Goal: Information Seeking & Learning: Check status

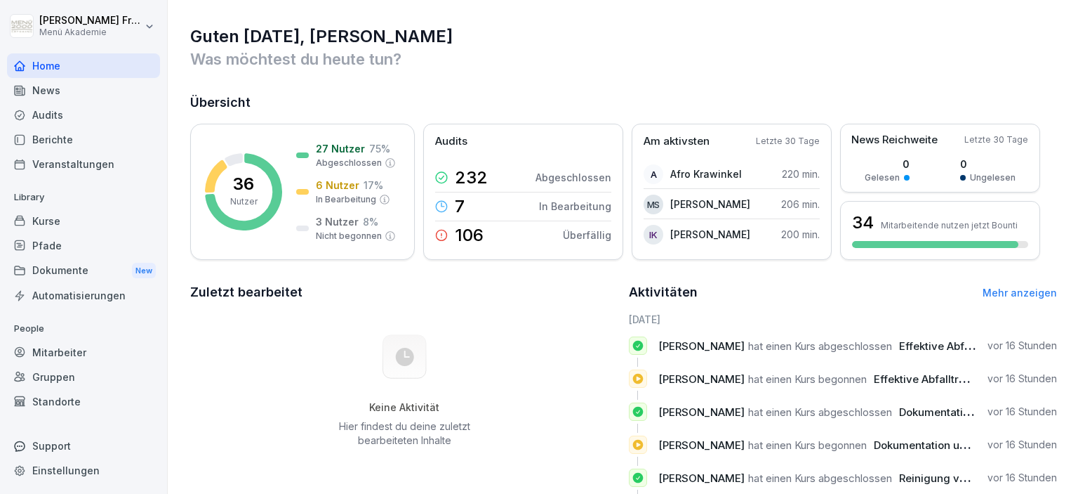
click at [63, 142] on div "Berichte" at bounding box center [83, 139] width 153 height 25
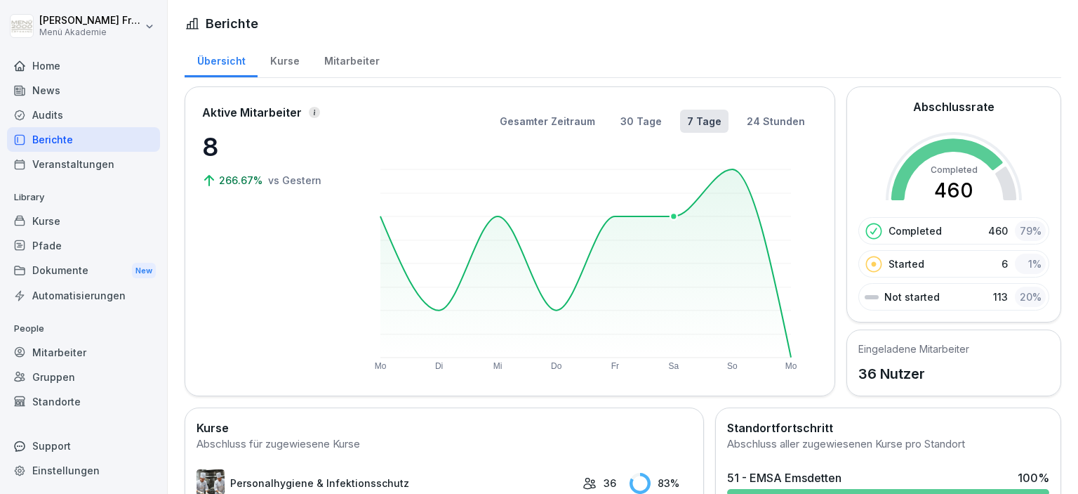
scroll to position [242, 0]
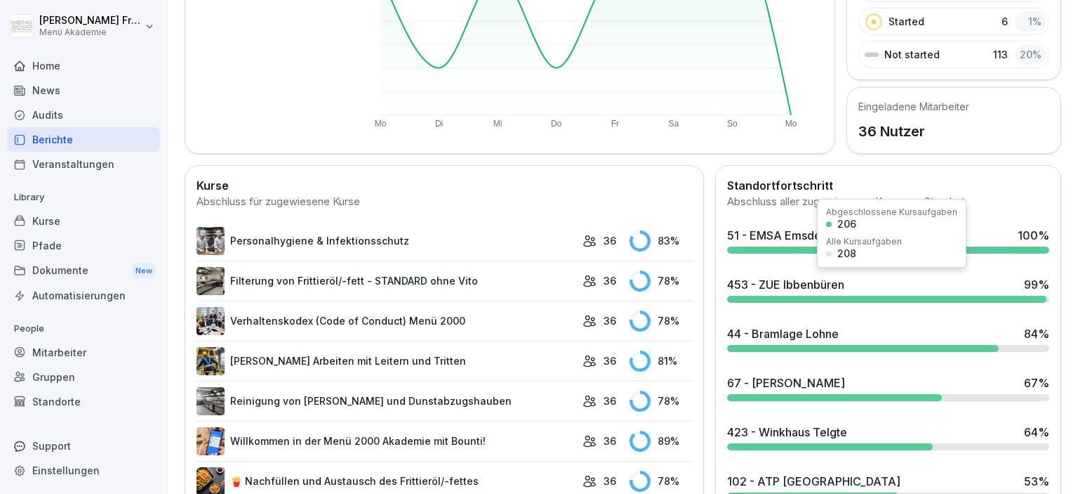
click at [787, 296] on div at bounding box center [886, 299] width 319 height 7
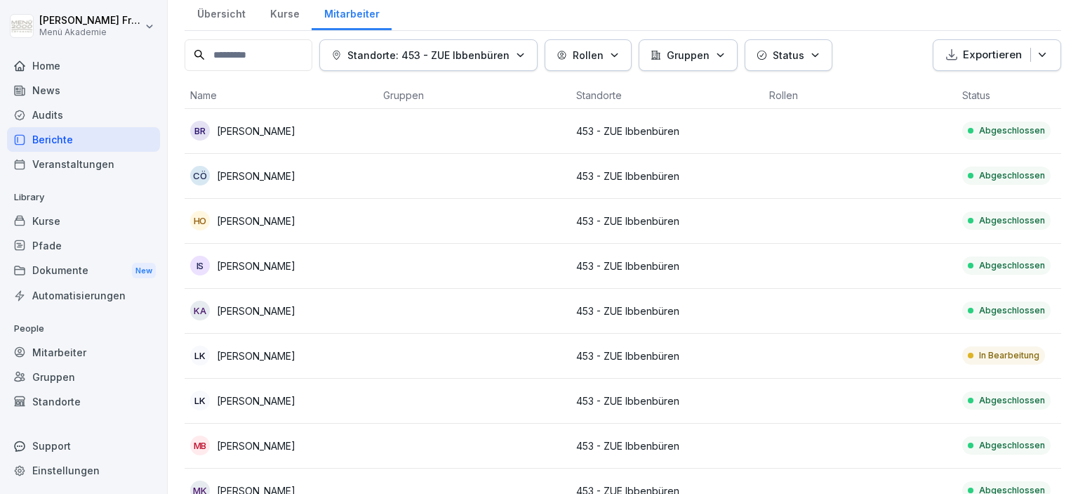
scroll to position [13, 0]
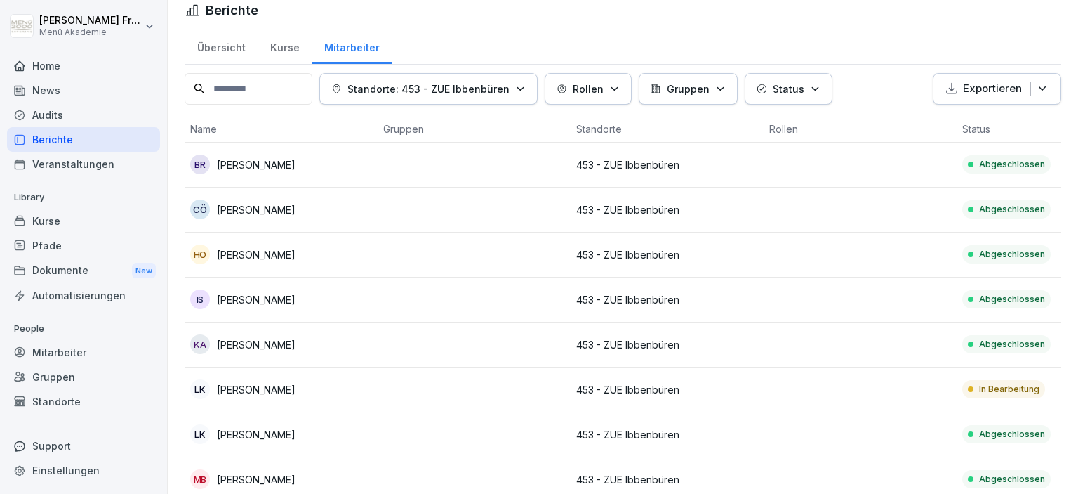
click at [997, 391] on p "In Bearbeitung" at bounding box center [1009, 389] width 60 height 13
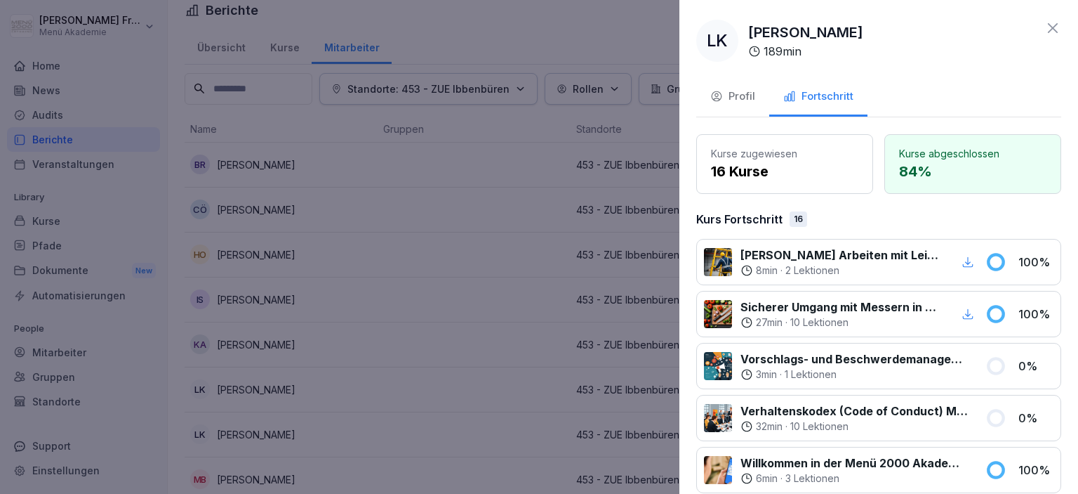
click at [529, 266] on div at bounding box center [539, 247] width 1078 height 494
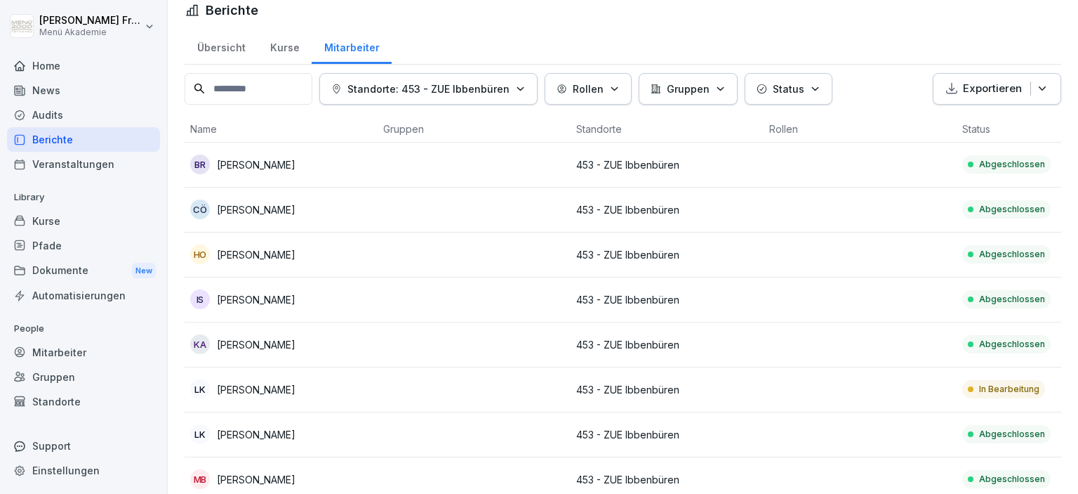
click at [42, 137] on div "Berichte" at bounding box center [83, 139] width 153 height 25
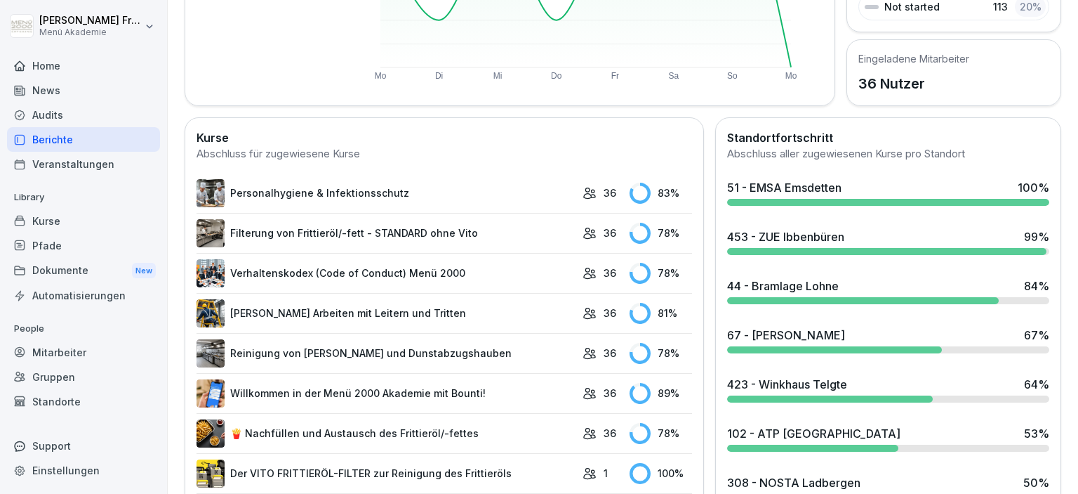
scroll to position [337, 0]
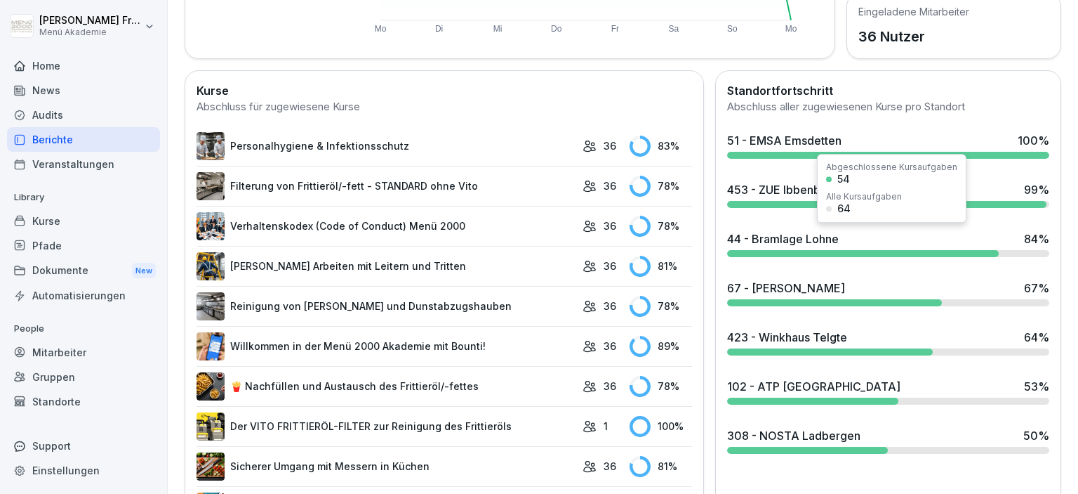
click at [848, 247] on div "44 - Bramlage Lohne 84 %" at bounding box center [888, 244] width 333 height 38
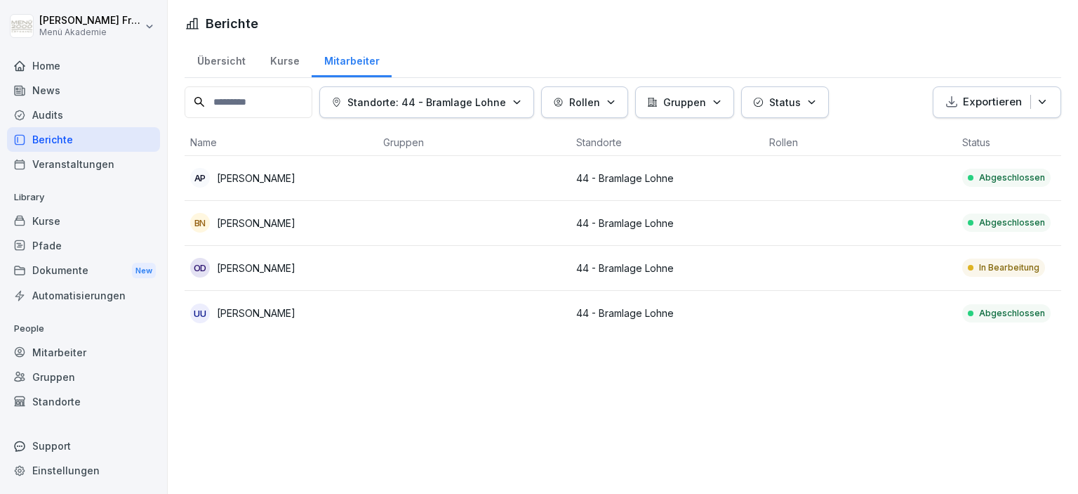
click at [990, 260] on div "In Bearbeitung" at bounding box center [1003, 267] width 83 height 18
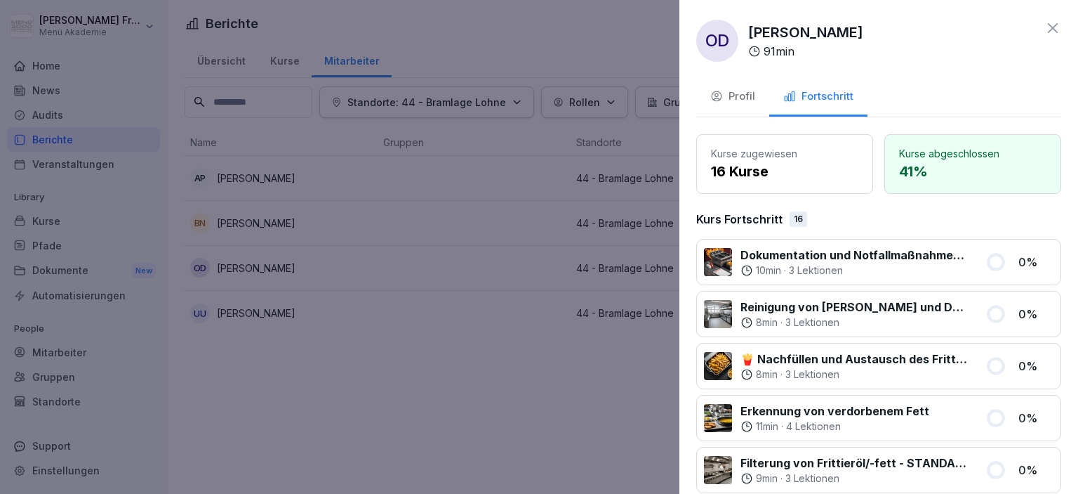
click at [477, 355] on div at bounding box center [539, 247] width 1078 height 494
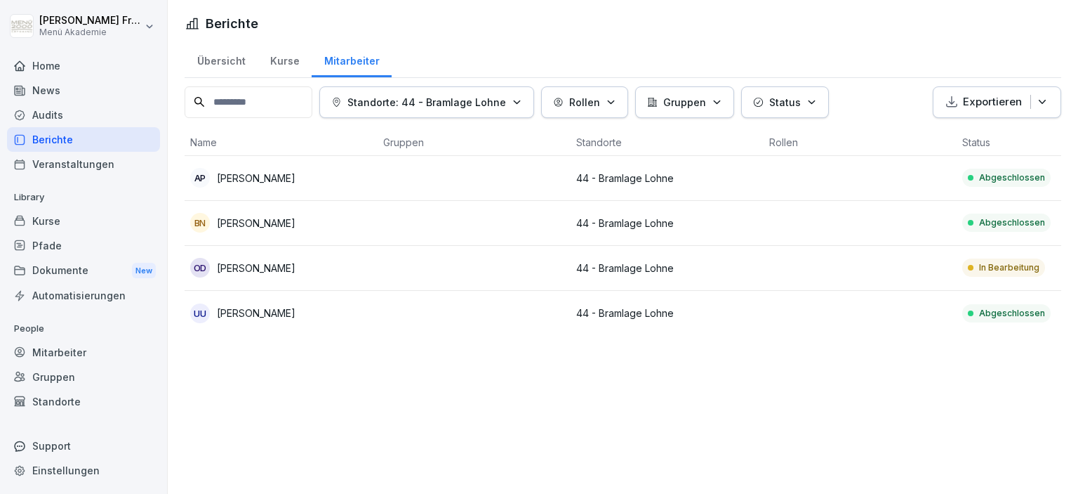
click at [54, 142] on div "Berichte" at bounding box center [83, 139] width 153 height 25
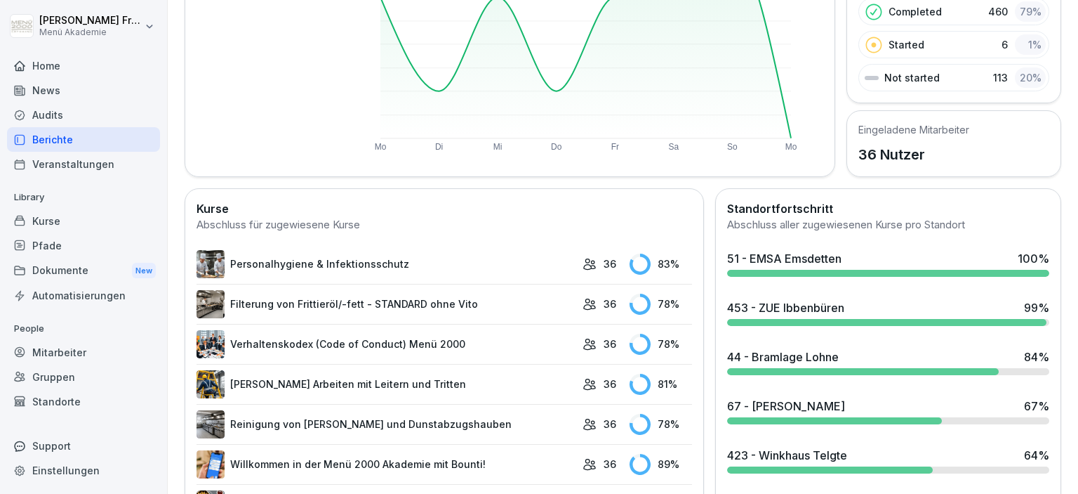
scroll to position [404, 0]
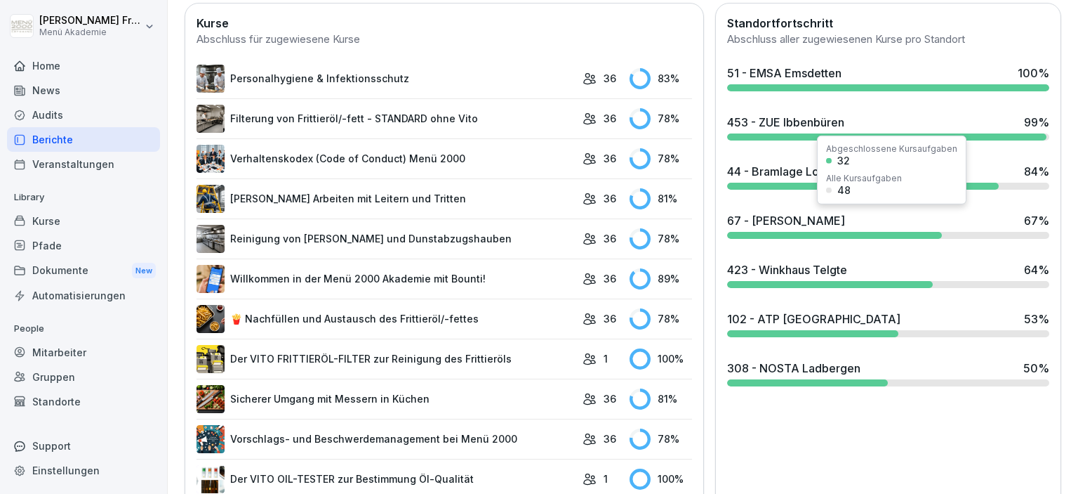
click at [788, 227] on div "67 - Braun Glandorf 67 %" at bounding box center [888, 225] width 333 height 38
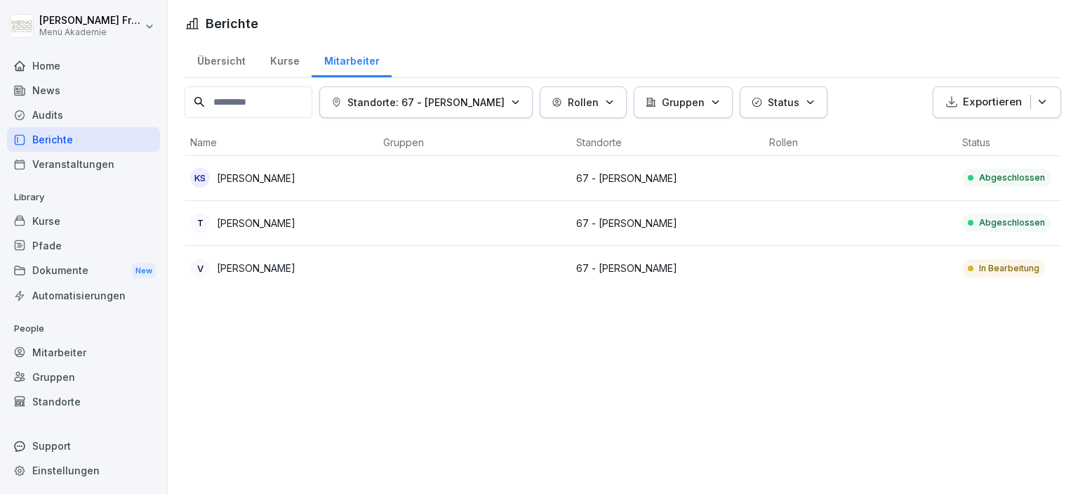
click at [1003, 266] on p "In Bearbeitung" at bounding box center [1009, 268] width 60 height 13
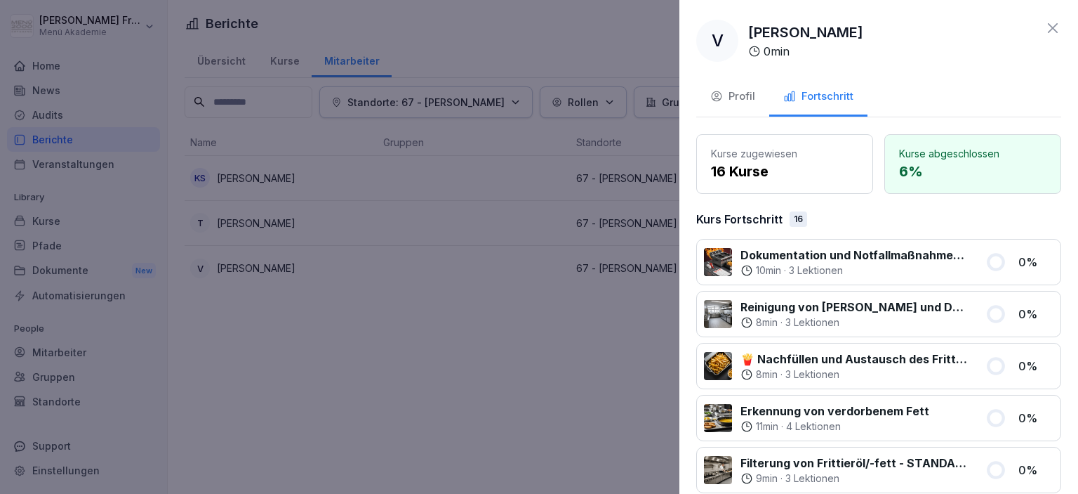
click at [602, 366] on div at bounding box center [539, 247] width 1078 height 494
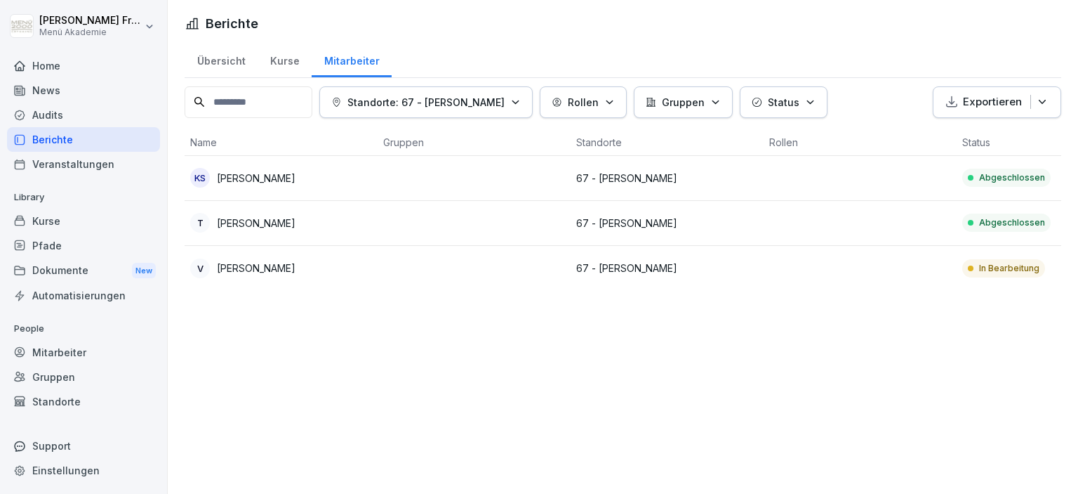
click at [58, 143] on div "Berichte" at bounding box center [83, 139] width 153 height 25
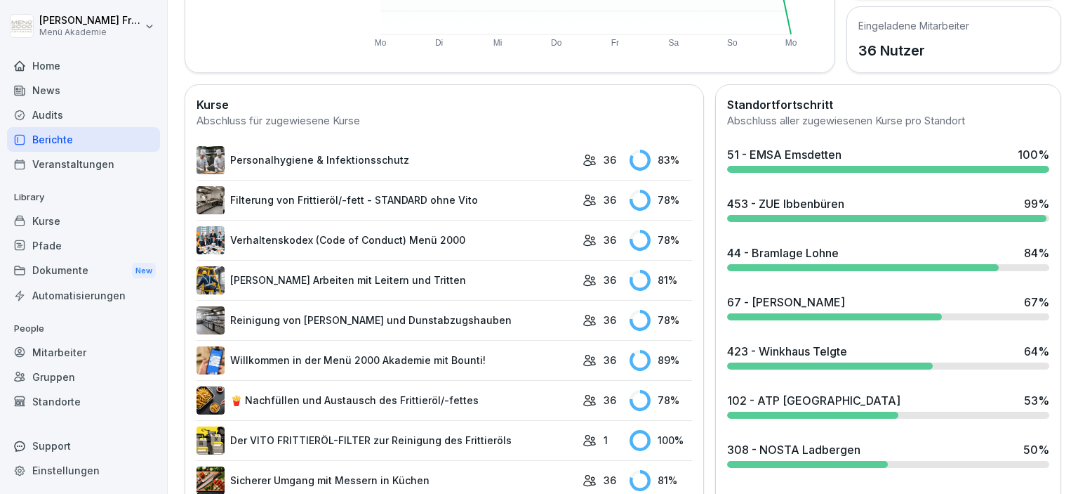
scroll to position [404, 0]
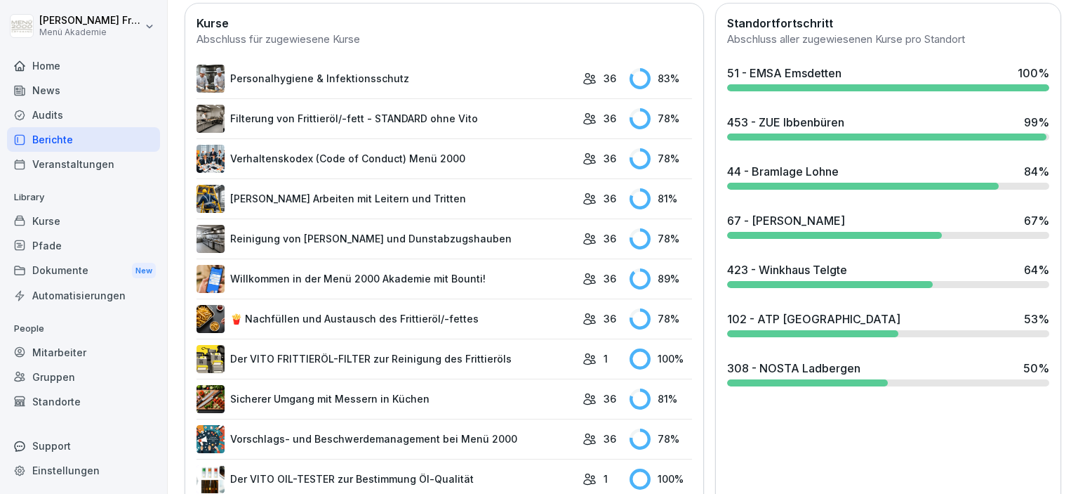
click at [859, 283] on div at bounding box center [830, 284] width 206 height 7
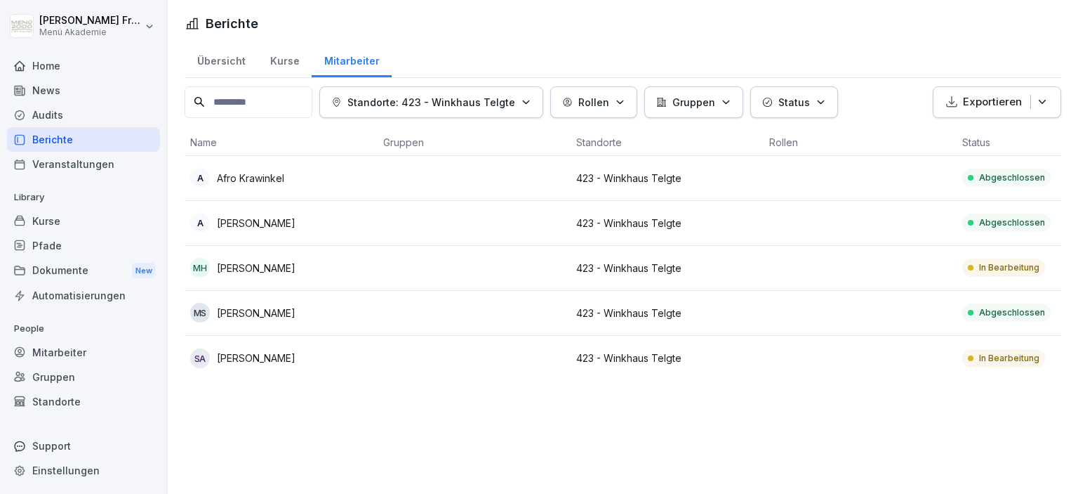
click at [1017, 270] on p "In Bearbeitung" at bounding box center [1009, 267] width 60 height 13
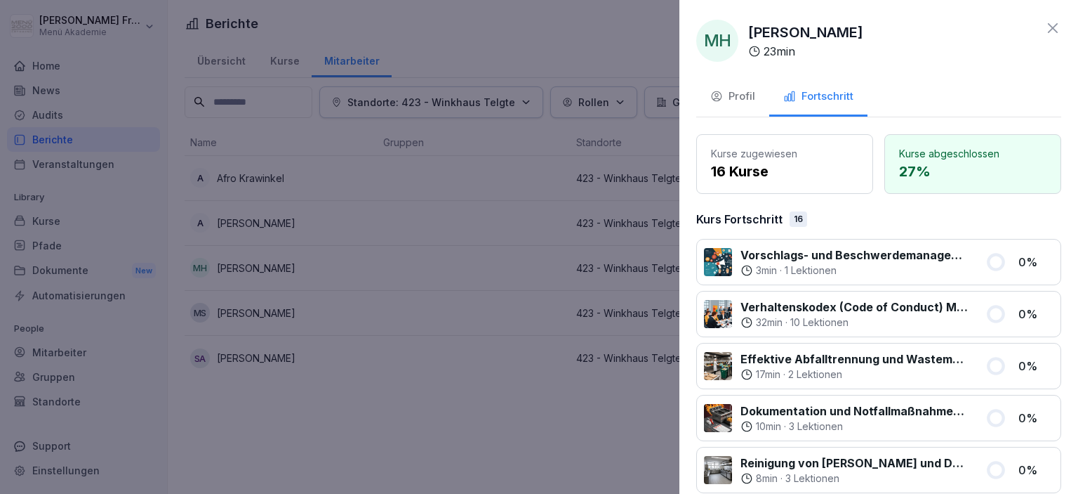
click at [573, 397] on div at bounding box center [539, 247] width 1078 height 494
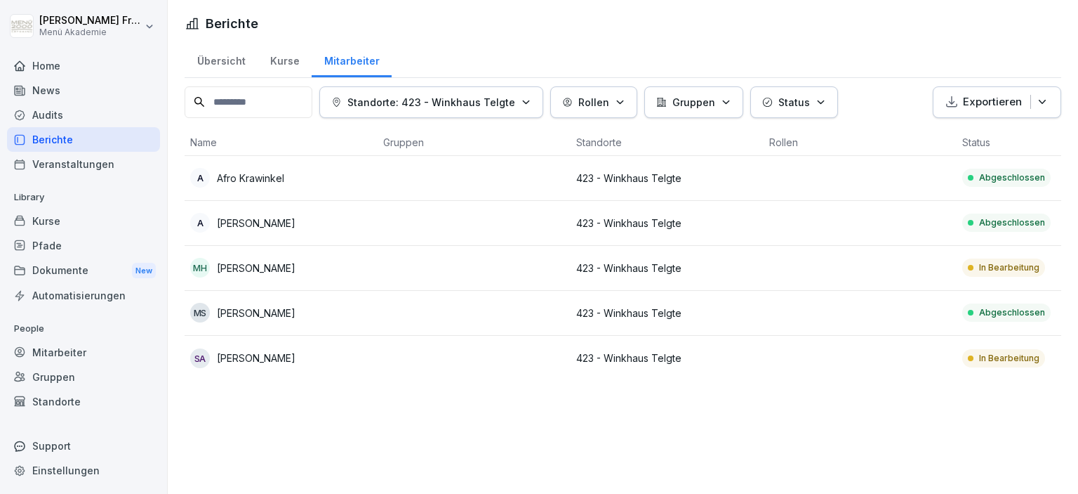
click at [1008, 355] on p "In Bearbeitung" at bounding box center [1009, 358] width 60 height 13
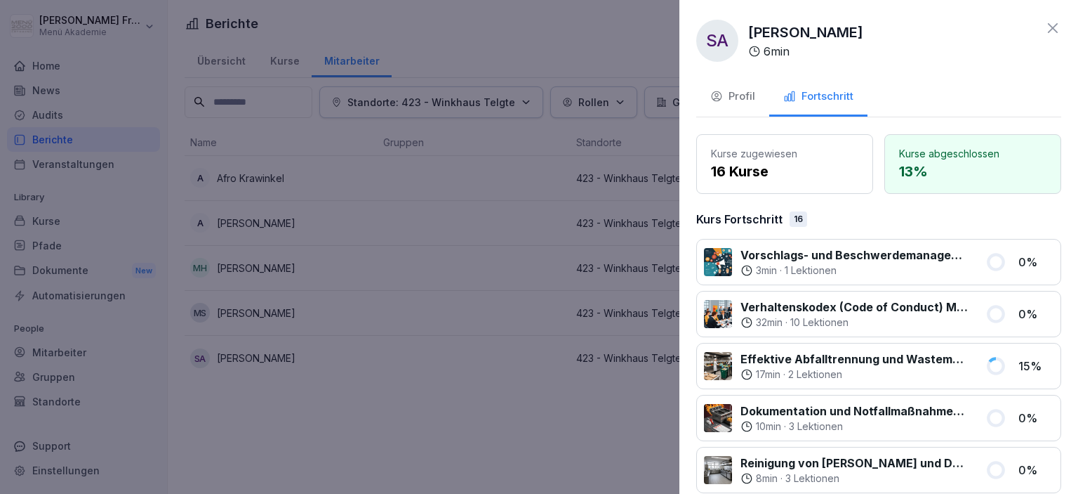
click at [507, 418] on div at bounding box center [539, 247] width 1078 height 494
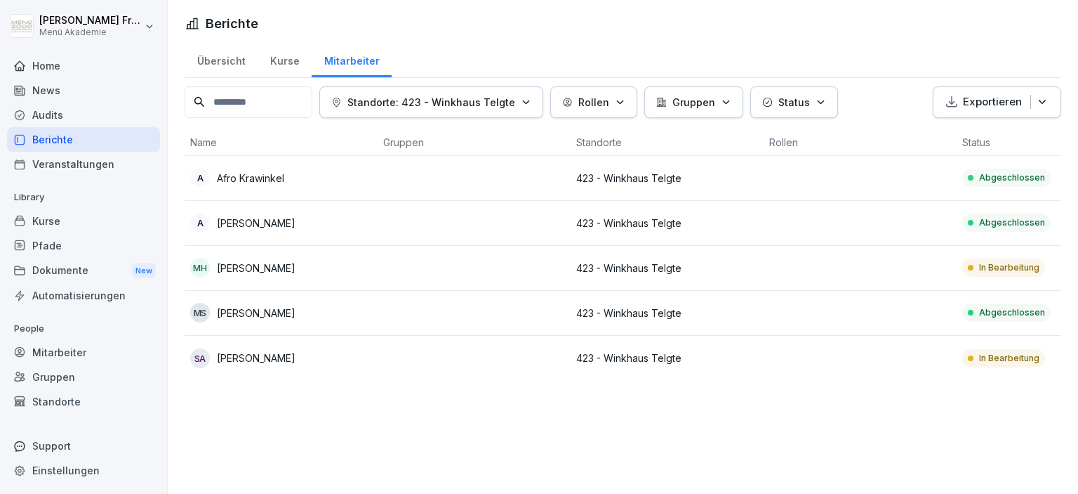
click at [62, 135] on div "Berichte" at bounding box center [83, 139] width 153 height 25
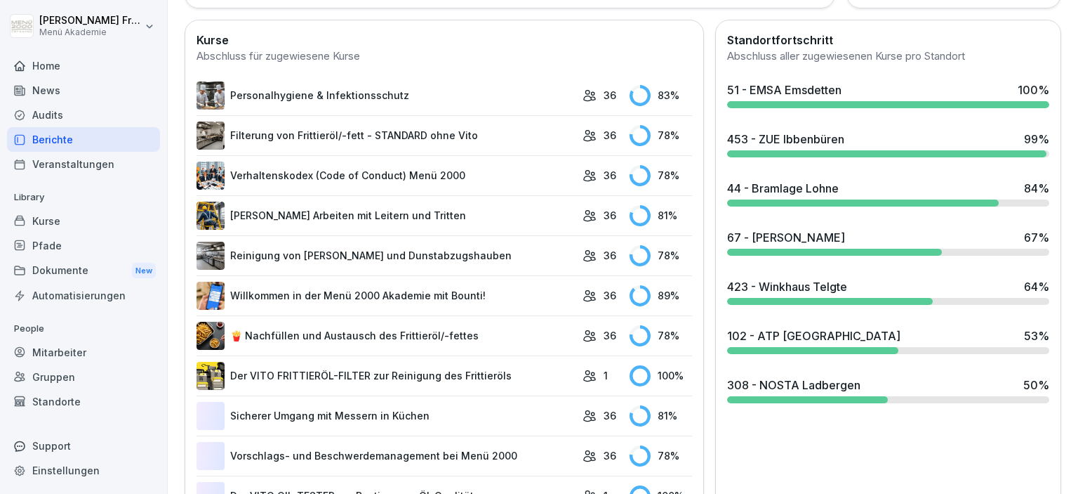
scroll to position [404, 0]
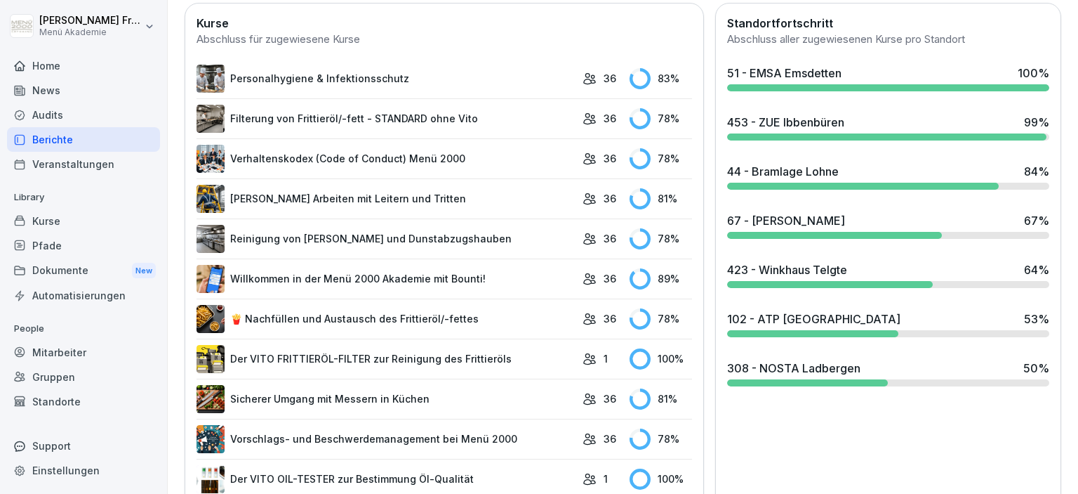
click at [795, 326] on div "102 - ATP [GEOGRAPHIC_DATA] 53 %" at bounding box center [888, 324] width 333 height 38
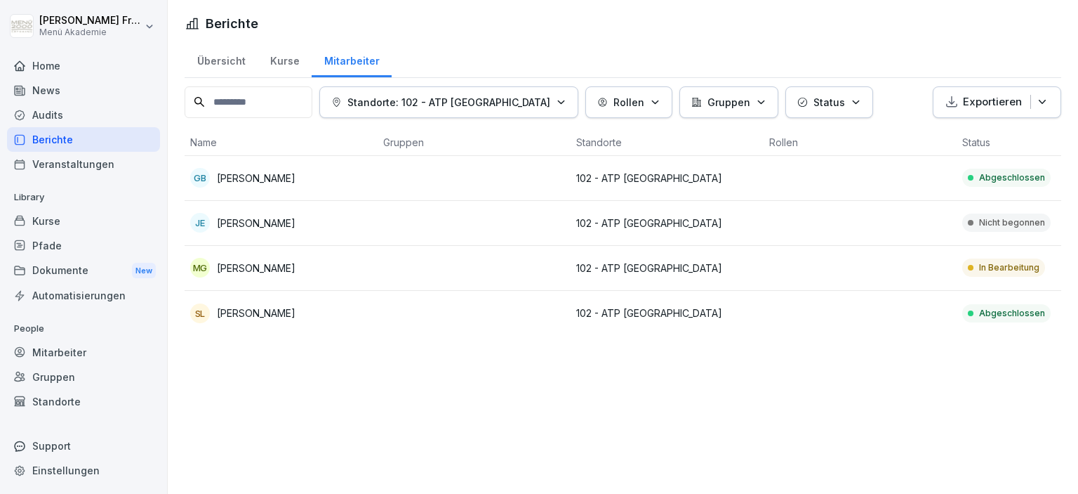
click at [1001, 269] on p "In Bearbeitung" at bounding box center [1009, 267] width 60 height 13
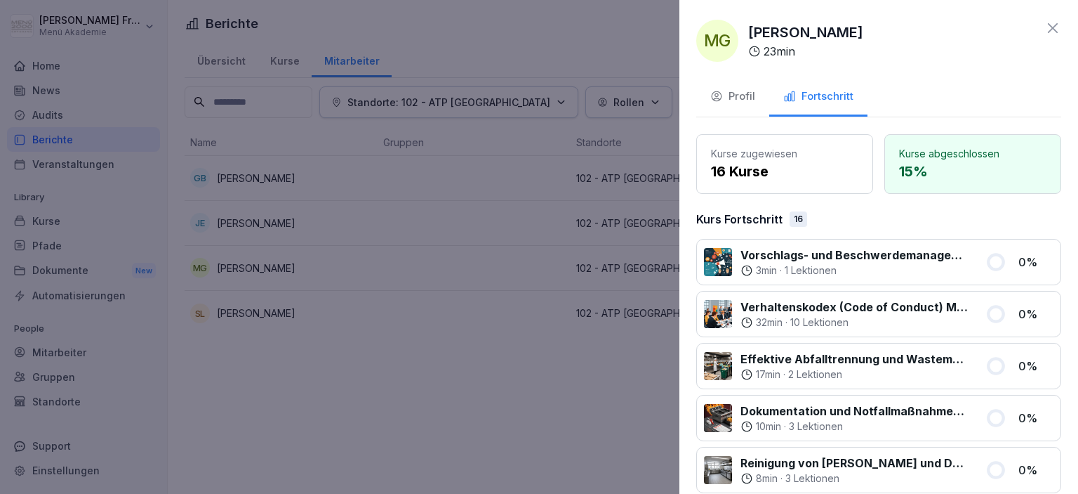
click at [362, 232] on div at bounding box center [539, 247] width 1078 height 494
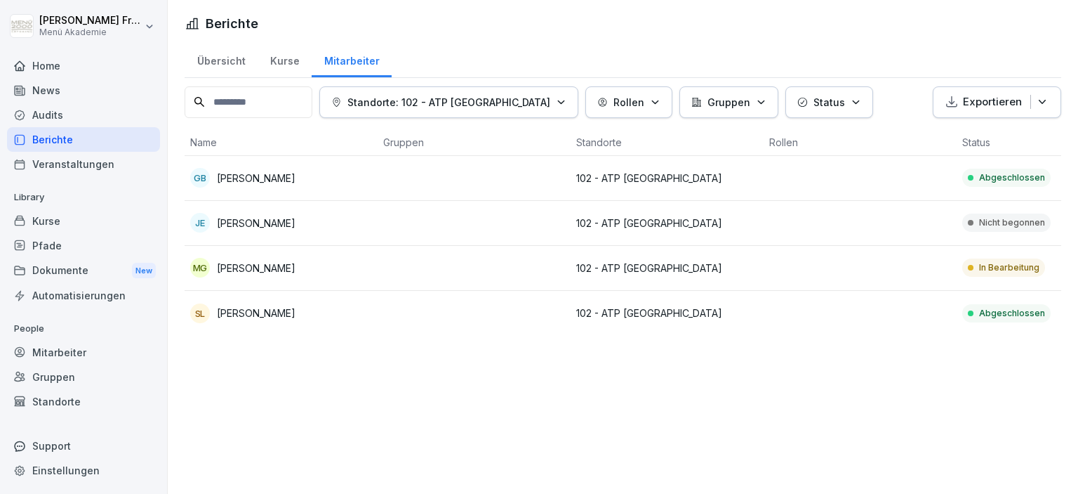
click at [61, 138] on div "Berichte" at bounding box center [83, 139] width 153 height 25
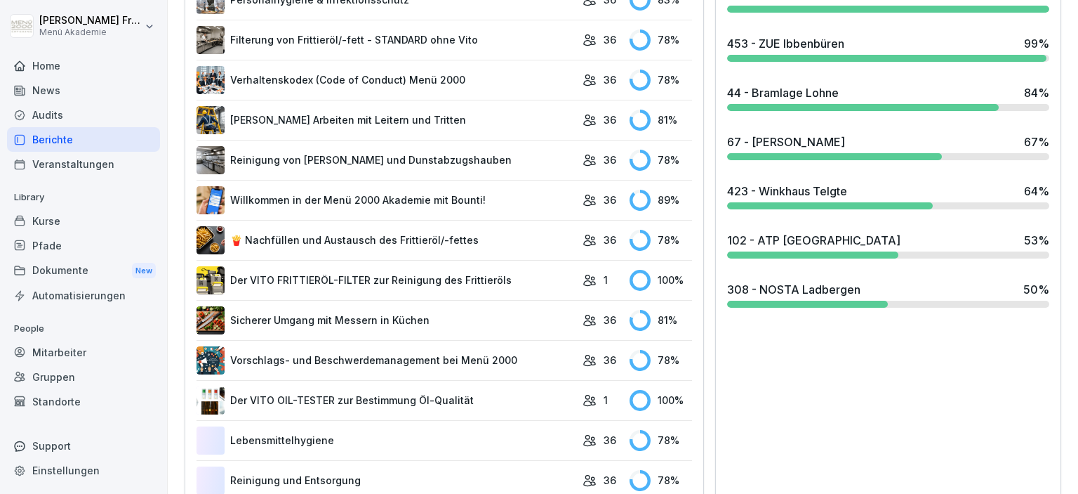
scroll to position [485, 0]
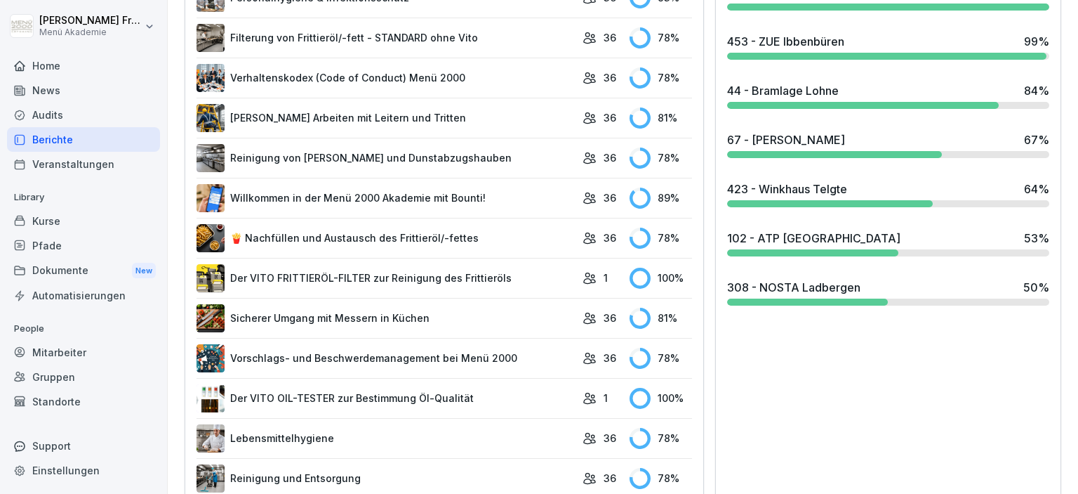
click at [828, 293] on div "308 - NOSTA Ladbergen 50 %" at bounding box center [888, 292] width 333 height 38
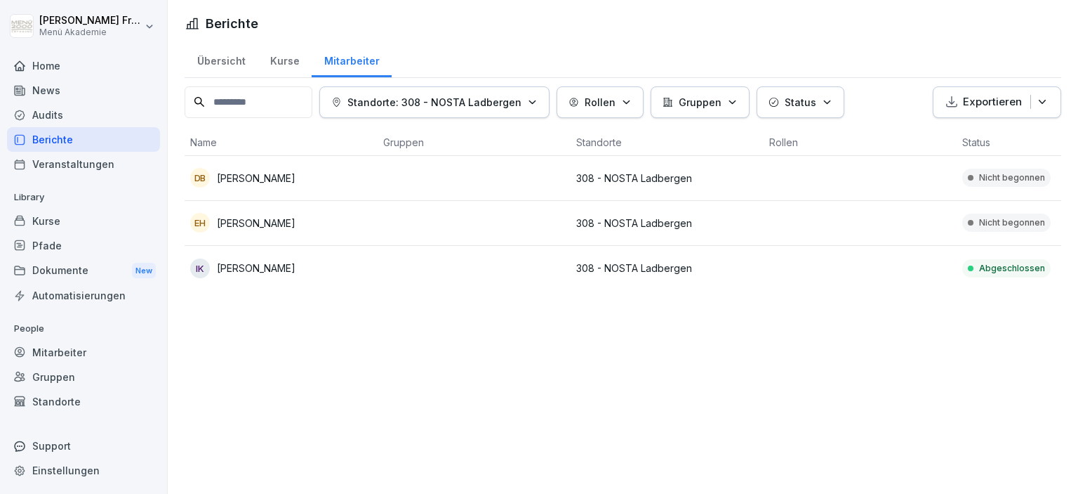
click at [46, 138] on div "Berichte" at bounding box center [83, 139] width 153 height 25
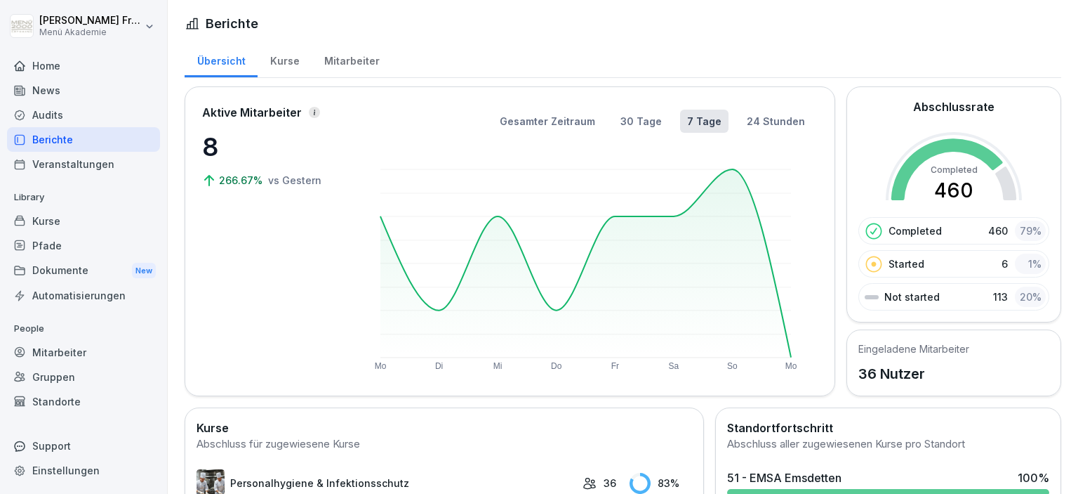
click at [66, 139] on div "Berichte" at bounding box center [83, 139] width 153 height 25
